Goal: Information Seeking & Learning: Learn about a topic

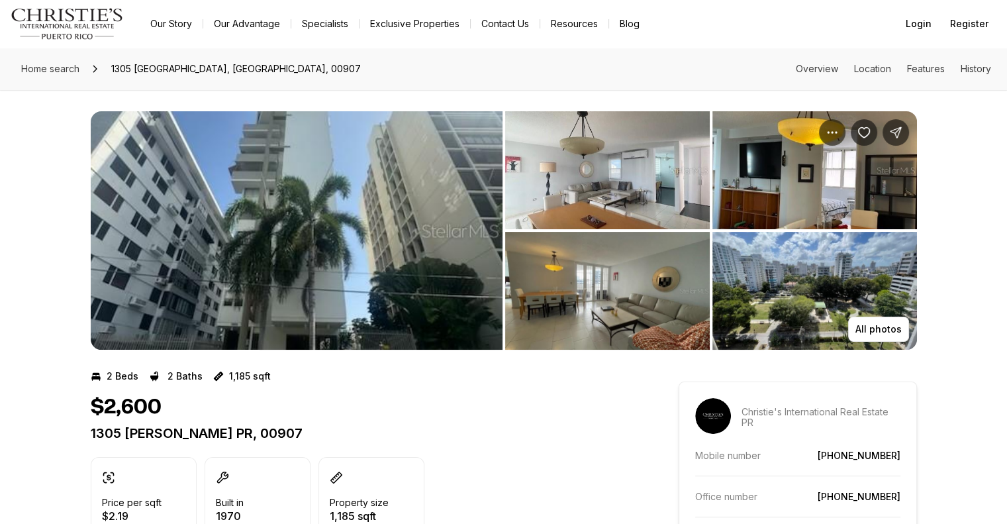
click at [326, 230] on img "View image gallery" at bounding box center [297, 230] width 412 height 238
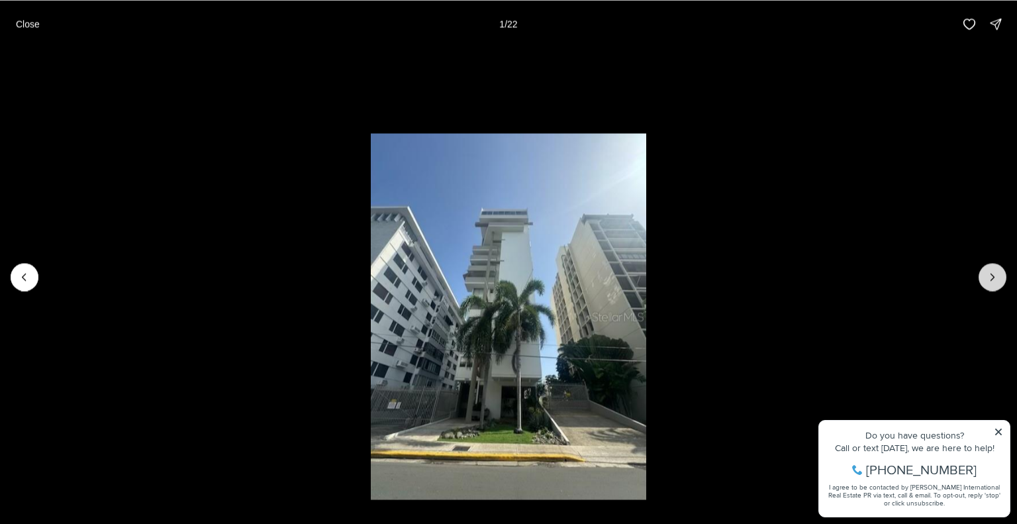
click at [995, 278] on icon "Next slide" at bounding box center [992, 276] width 13 height 13
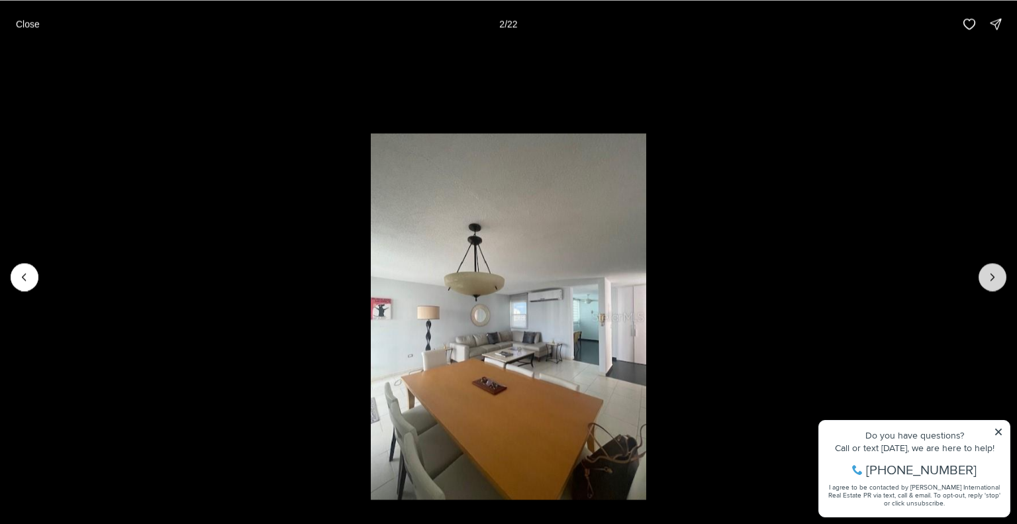
click at [995, 278] on icon "Next slide" at bounding box center [992, 276] width 13 height 13
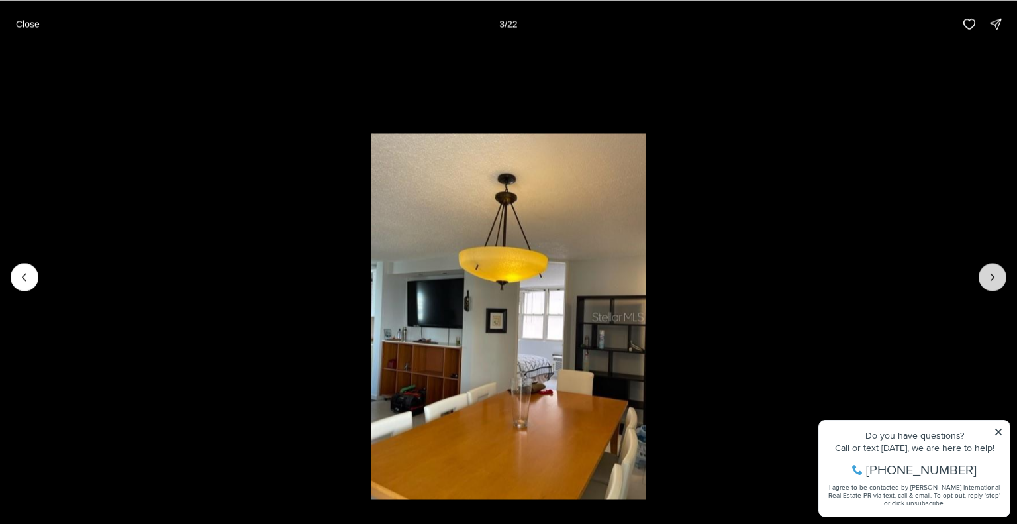
click at [995, 278] on icon "Next slide" at bounding box center [992, 276] width 13 height 13
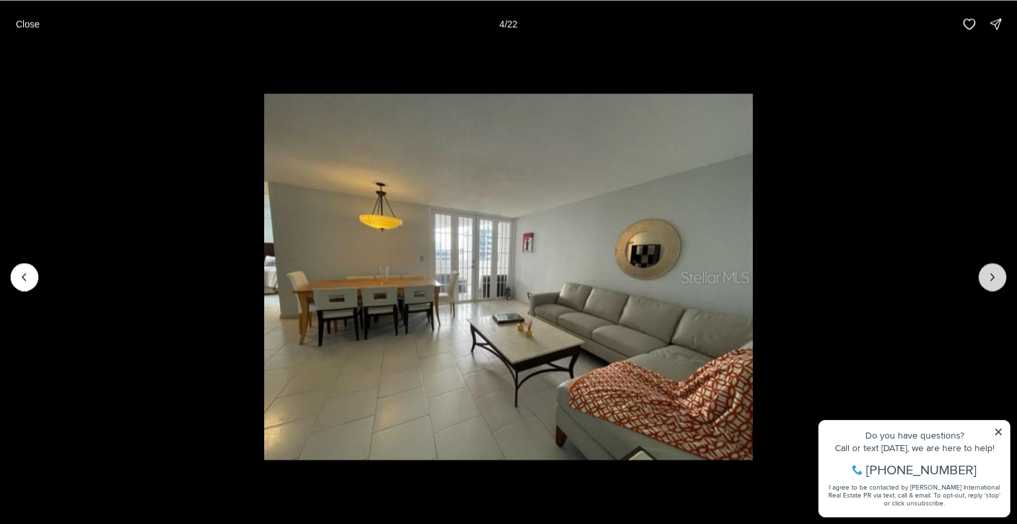
click at [995, 278] on icon "Next slide" at bounding box center [992, 276] width 13 height 13
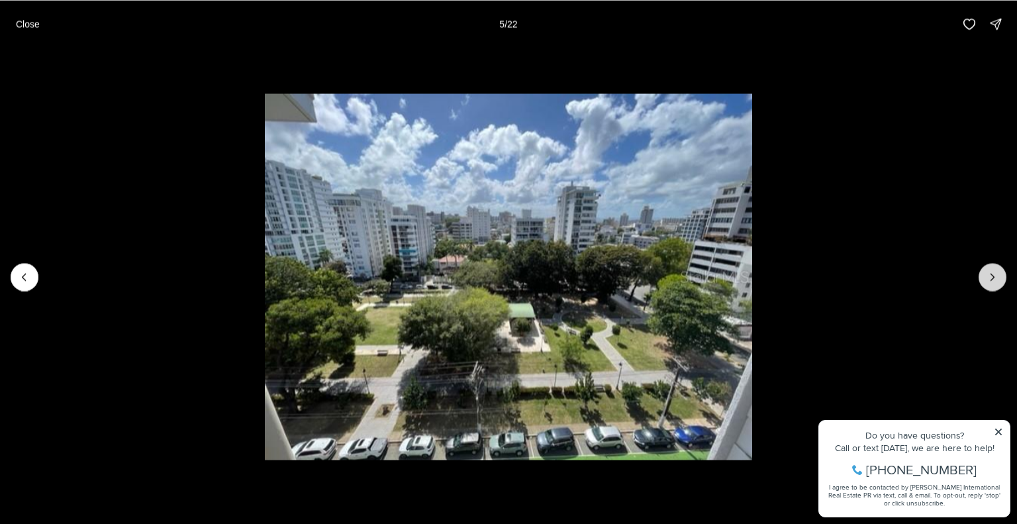
click at [995, 278] on icon "Next slide" at bounding box center [992, 276] width 13 height 13
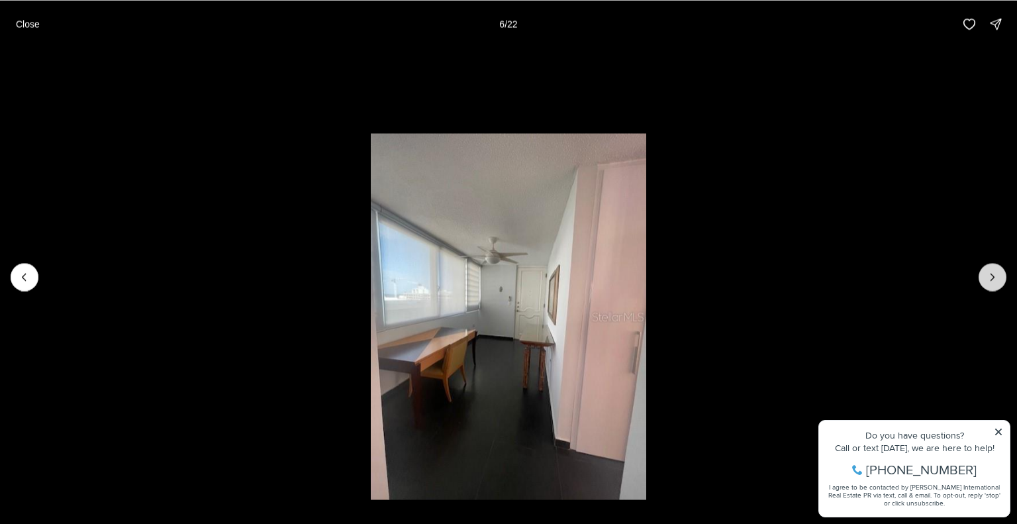
click at [995, 278] on icon "Next slide" at bounding box center [992, 276] width 13 height 13
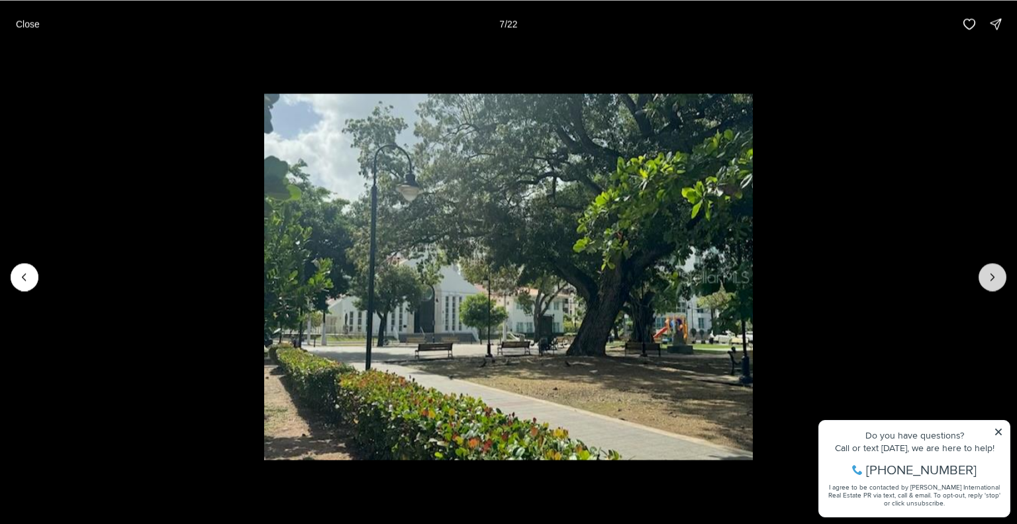
click at [995, 278] on icon "Next slide" at bounding box center [992, 276] width 13 height 13
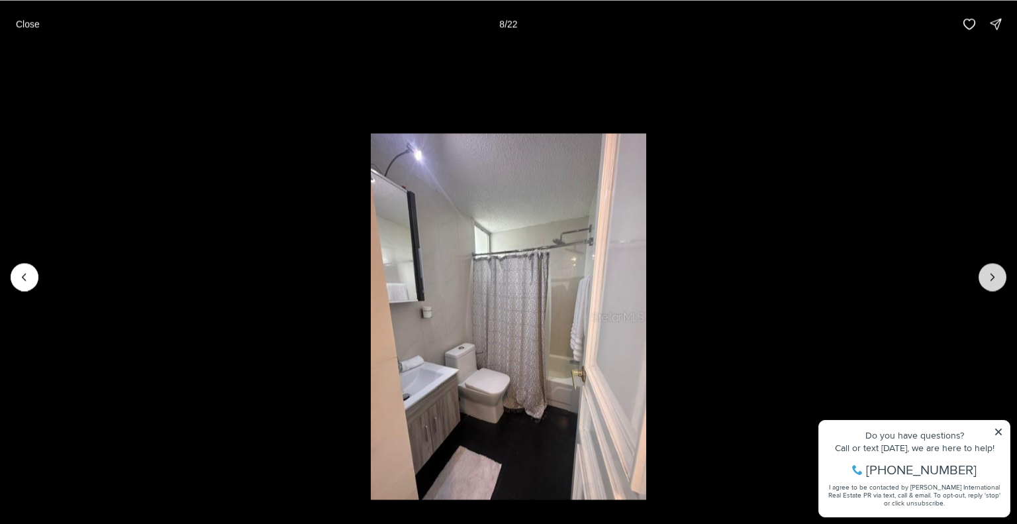
click at [995, 278] on icon "Next slide" at bounding box center [992, 276] width 13 height 13
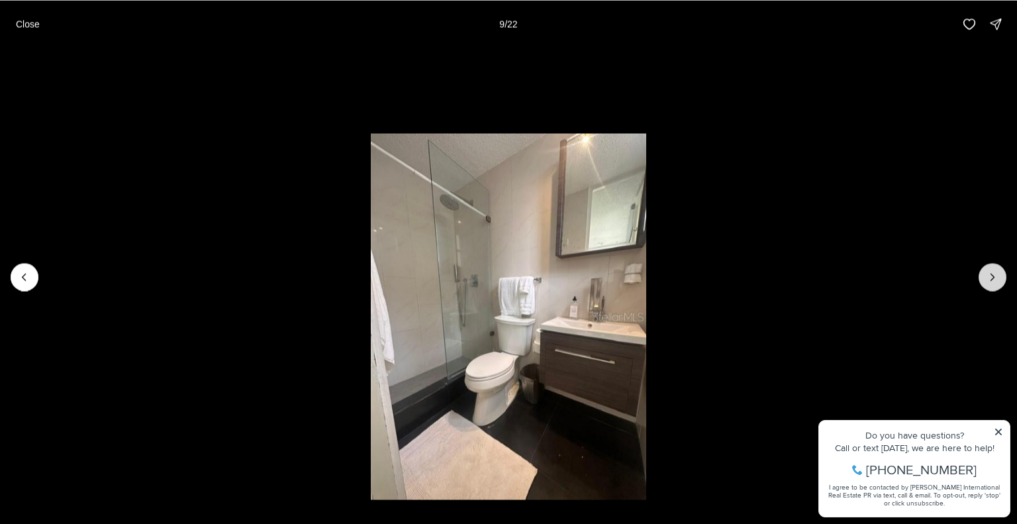
click at [995, 278] on icon "Next slide" at bounding box center [992, 276] width 13 height 13
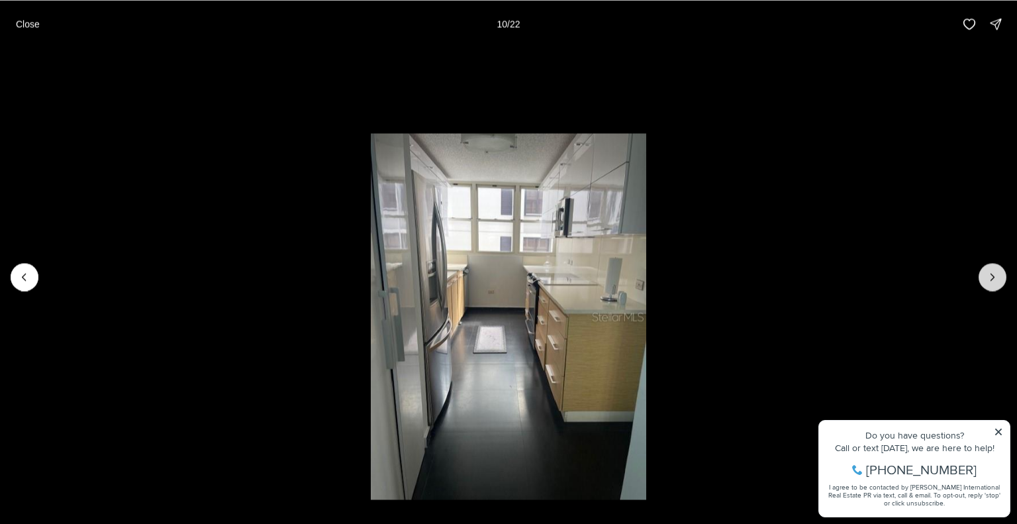
click at [995, 278] on icon "Next slide" at bounding box center [992, 276] width 13 height 13
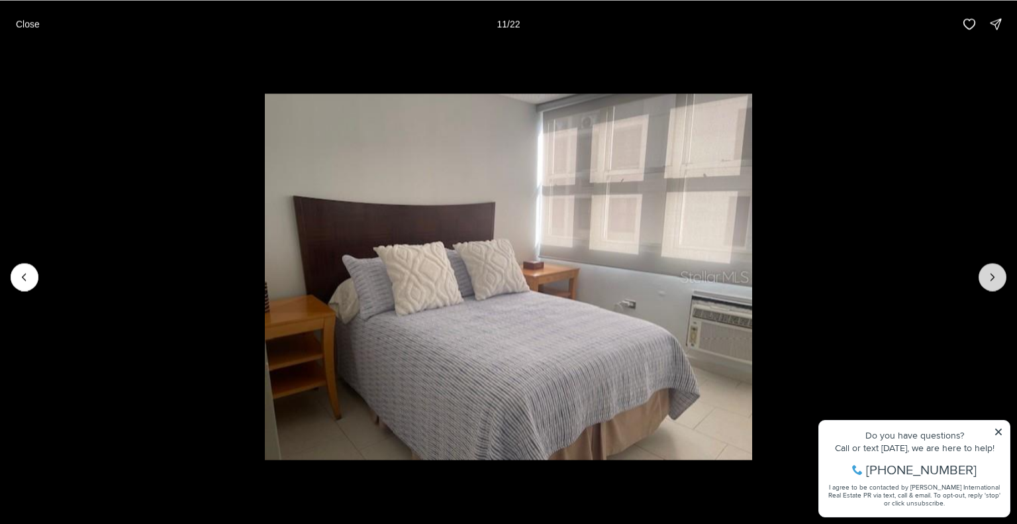
click at [995, 278] on icon "Next slide" at bounding box center [992, 276] width 13 height 13
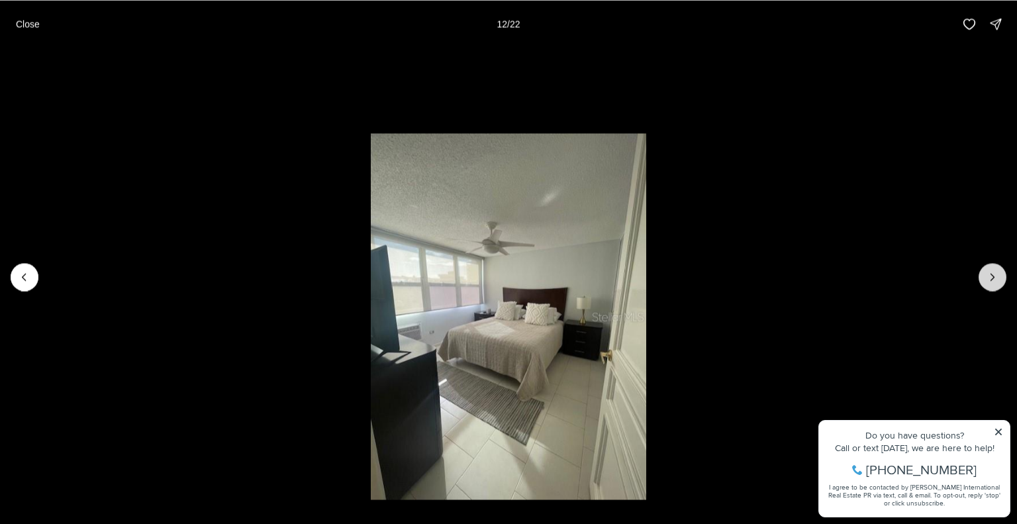
click at [995, 278] on icon "Next slide" at bounding box center [992, 276] width 13 height 13
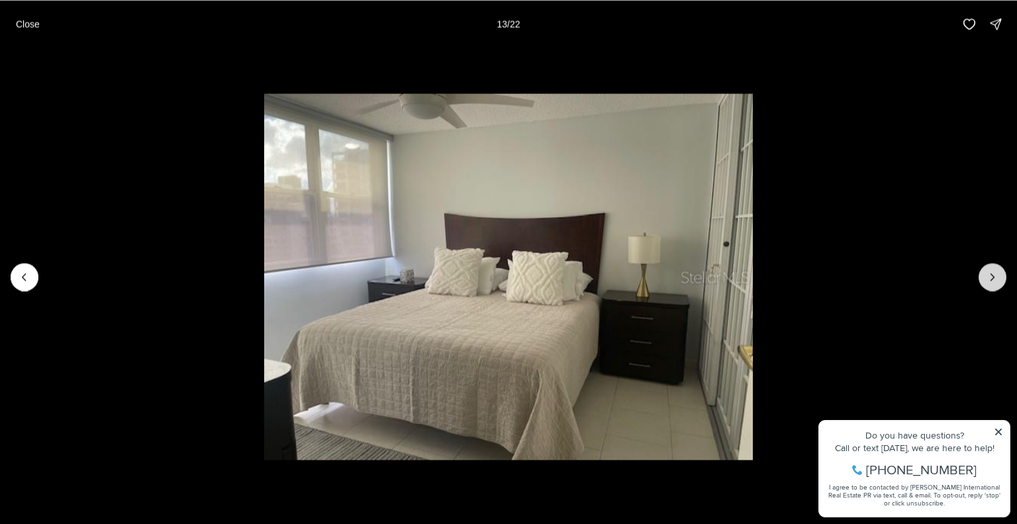
click at [995, 278] on icon "Next slide" at bounding box center [992, 276] width 13 height 13
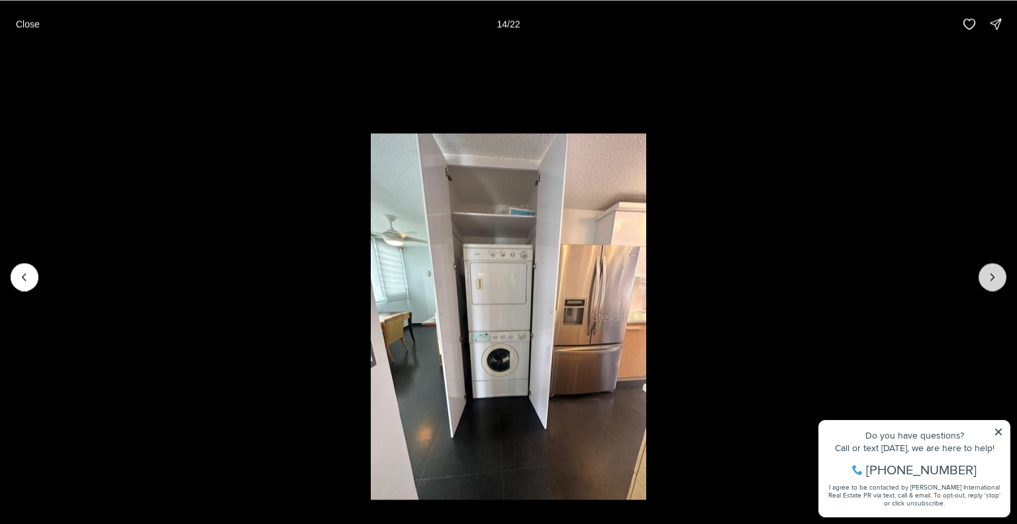
click at [995, 278] on icon "Next slide" at bounding box center [992, 276] width 13 height 13
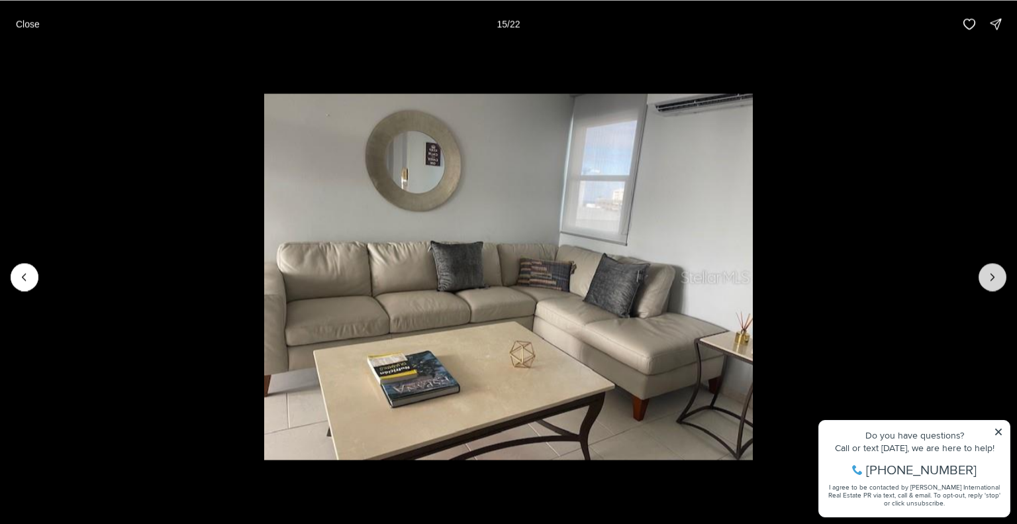
click at [995, 278] on icon "Next slide" at bounding box center [992, 276] width 13 height 13
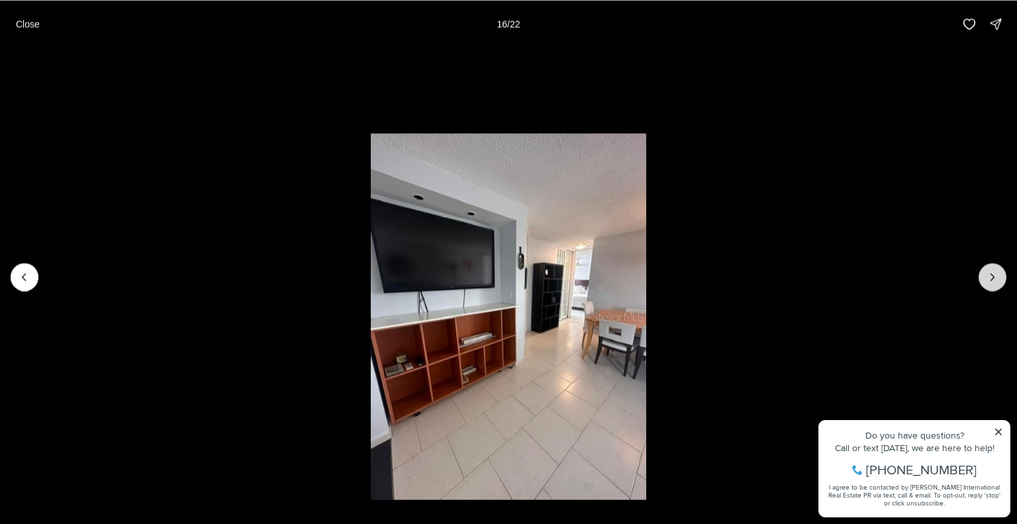
click at [995, 278] on icon "Next slide" at bounding box center [992, 276] width 13 height 13
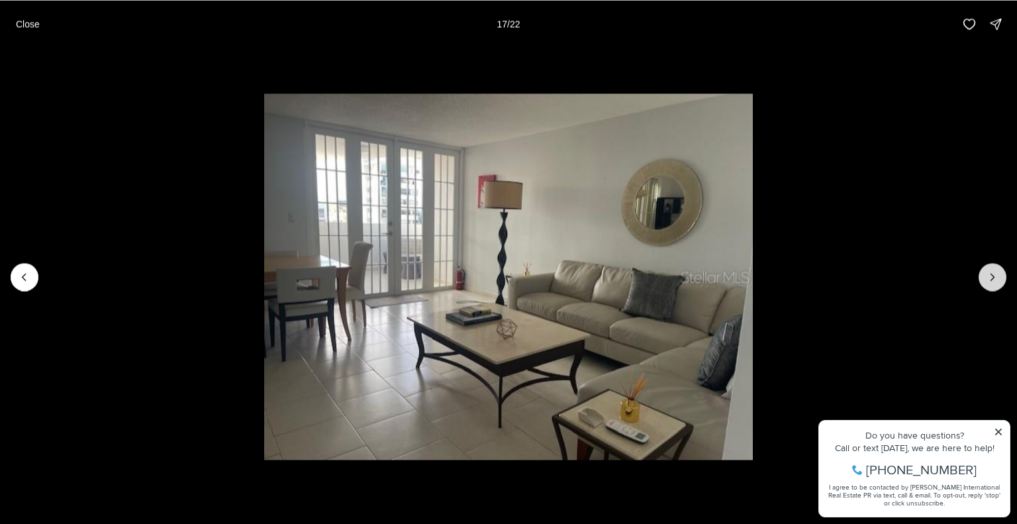
click at [995, 278] on icon "Next slide" at bounding box center [992, 276] width 13 height 13
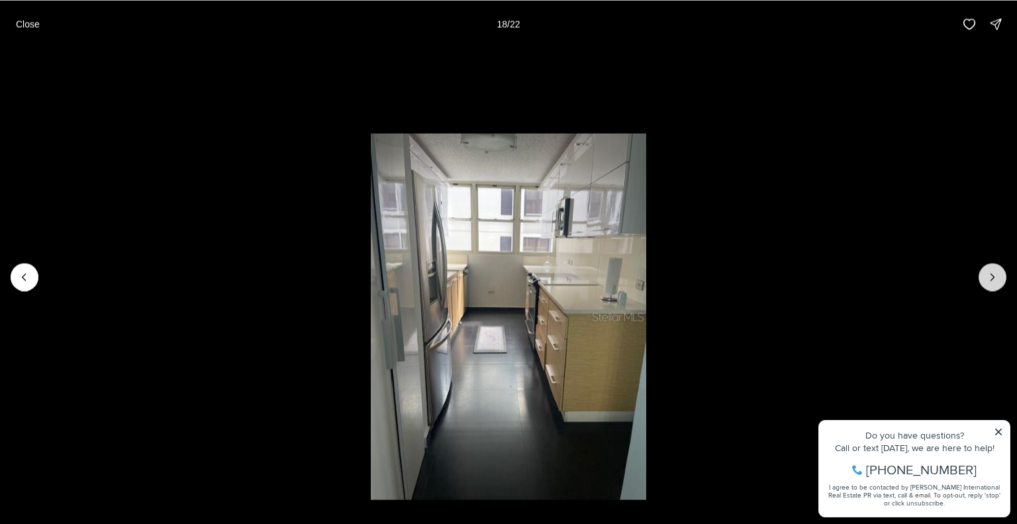
click at [995, 278] on icon "Next slide" at bounding box center [992, 276] width 13 height 13
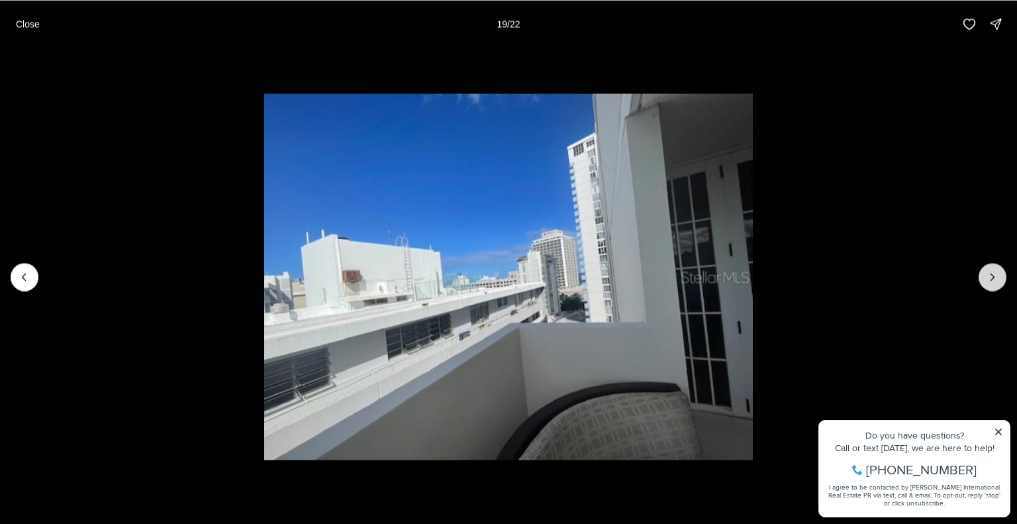
click at [995, 278] on icon "Next slide" at bounding box center [992, 276] width 13 height 13
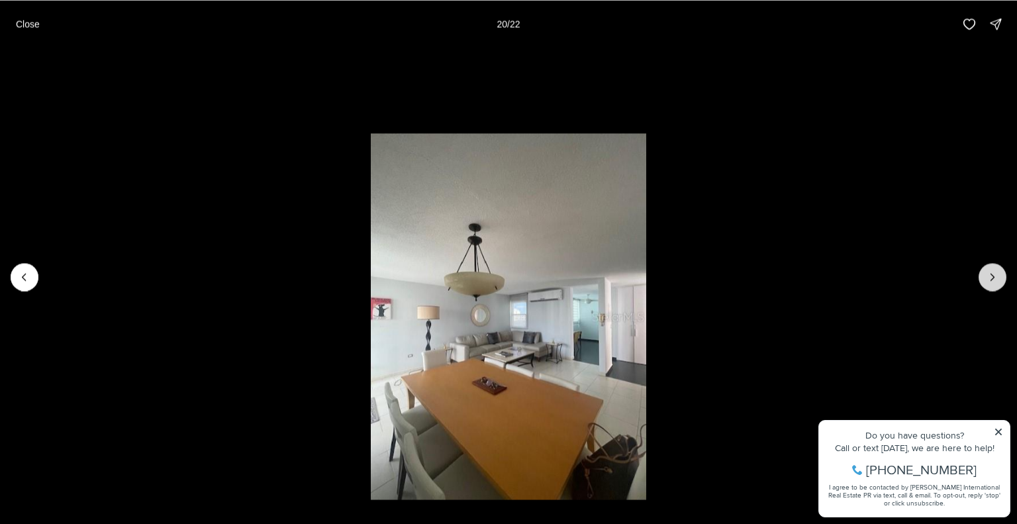
click at [996, 274] on icon "Next slide" at bounding box center [992, 276] width 13 height 13
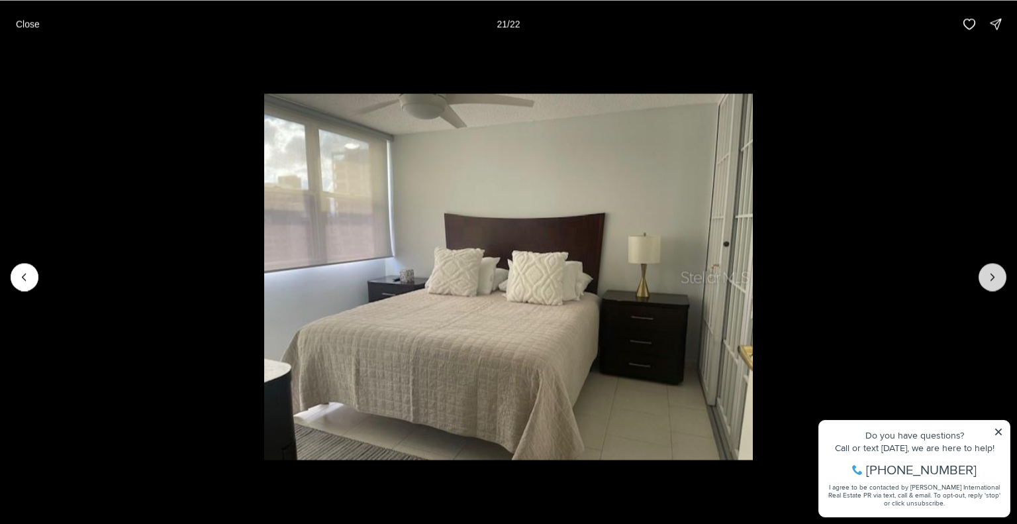
click at [996, 274] on icon "Next slide" at bounding box center [992, 276] width 13 height 13
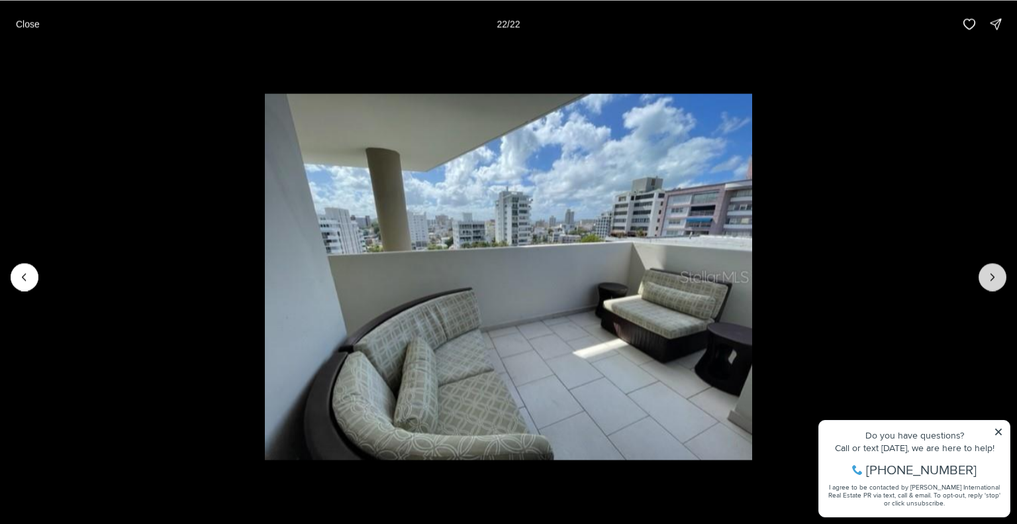
click at [996, 274] on div at bounding box center [993, 277] width 28 height 28
click at [30, 22] on p "Close" at bounding box center [28, 24] width 24 height 11
